Goal: Information Seeking & Learning: Learn about a topic

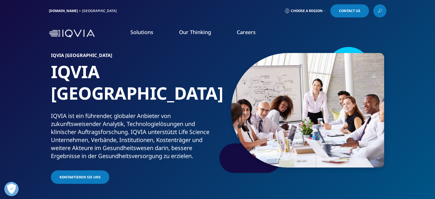
click at [17, 82] on section "IQVIA [GEOGRAPHIC_DATA] IQVIA [GEOGRAPHIC_DATA] IQVIA ist ein führender, global…" at bounding box center [217, 99] width 435 height 199
click at [247, 33] on link "Careers" at bounding box center [246, 32] width 19 height 7
click at [245, 87] on p "Zur Globalen Karriere-seite" at bounding box center [253, 93] width 57 height 18
click at [248, 77] on h5 "STELLENANGEBOTEN" at bounding box center [252, 78] width 54 height 10
click at [246, 88] on p "Zur Globalen Karriere-seite" at bounding box center [253, 93] width 57 height 18
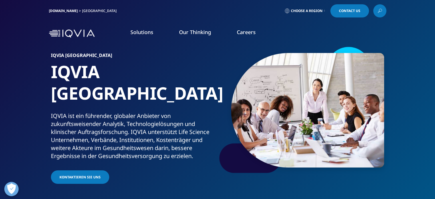
click at [199, 163] on div "IQVIA [GEOGRAPHIC_DATA] IQVIA [GEOGRAPHIC_DATA] IQVIA ist ein führender, global…" at bounding box center [217, 115] width 337 height 139
click at [244, 31] on link "Careers" at bounding box center [246, 32] width 19 height 7
click at [145, 86] on link "WEITERE INFORMATIONEN" at bounding box center [166, 85] width 101 height 5
